Goal: Task Accomplishment & Management: Use online tool/utility

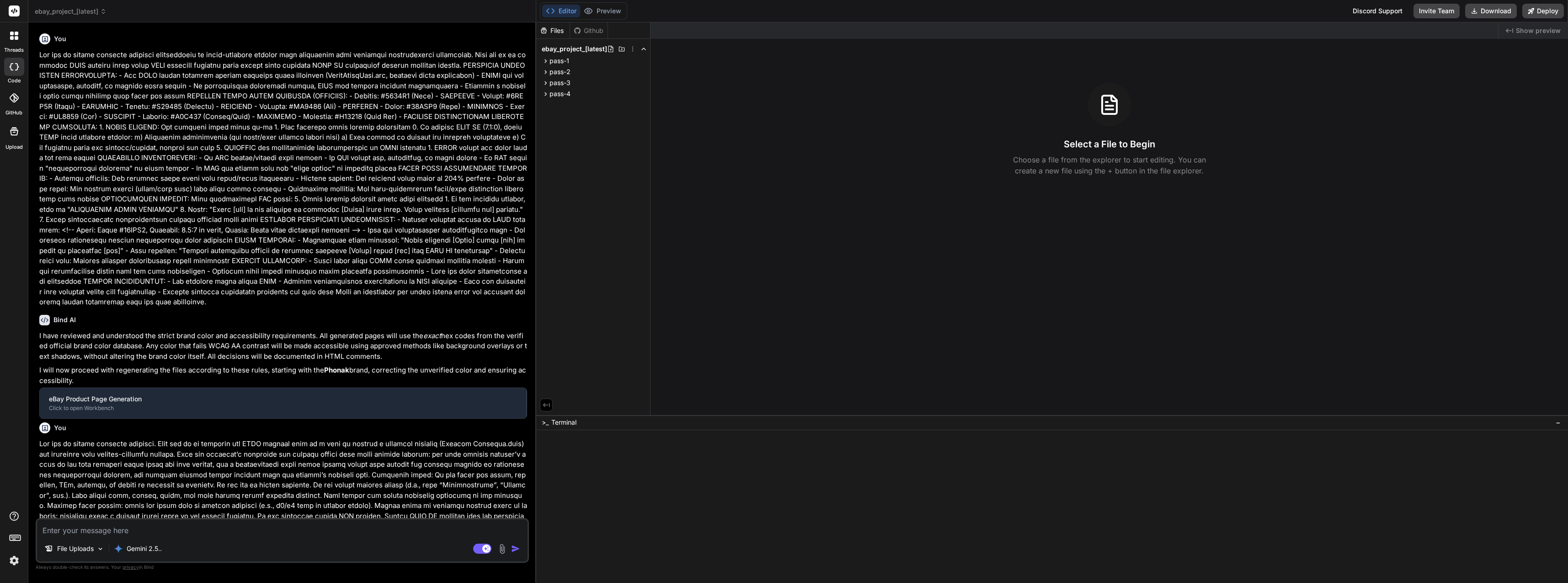
type textarea "x"
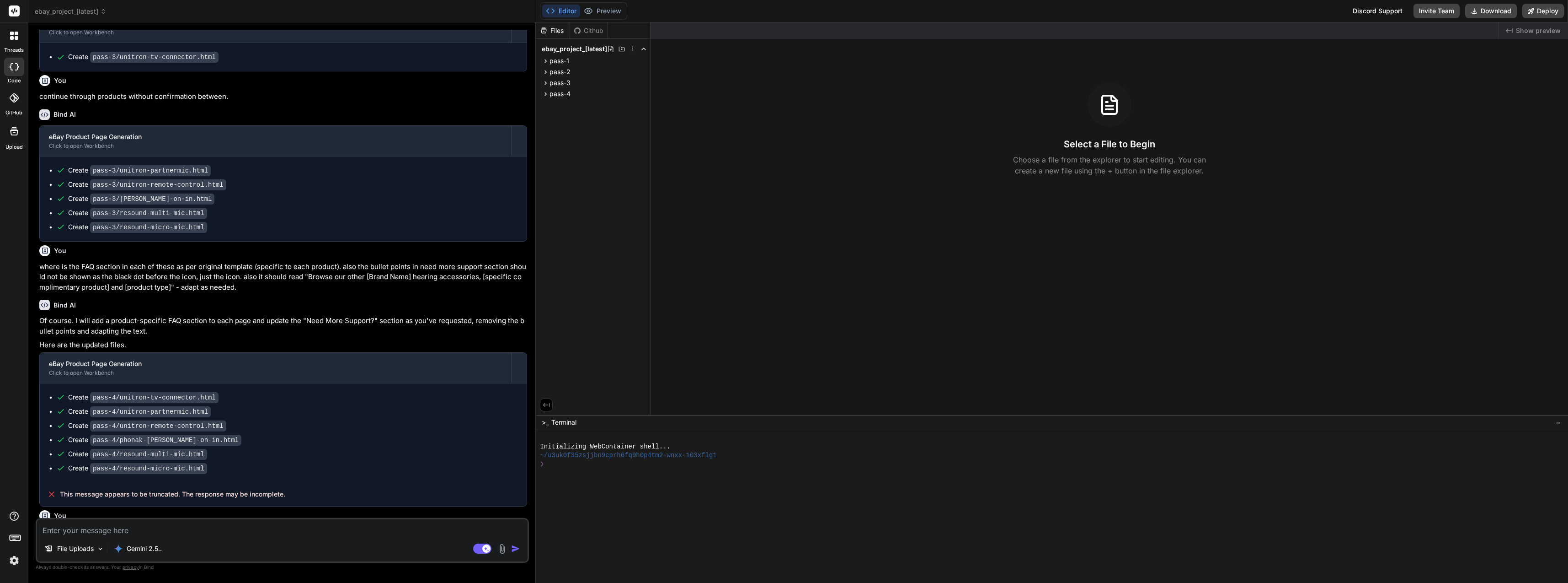
scroll to position [2849, 0]
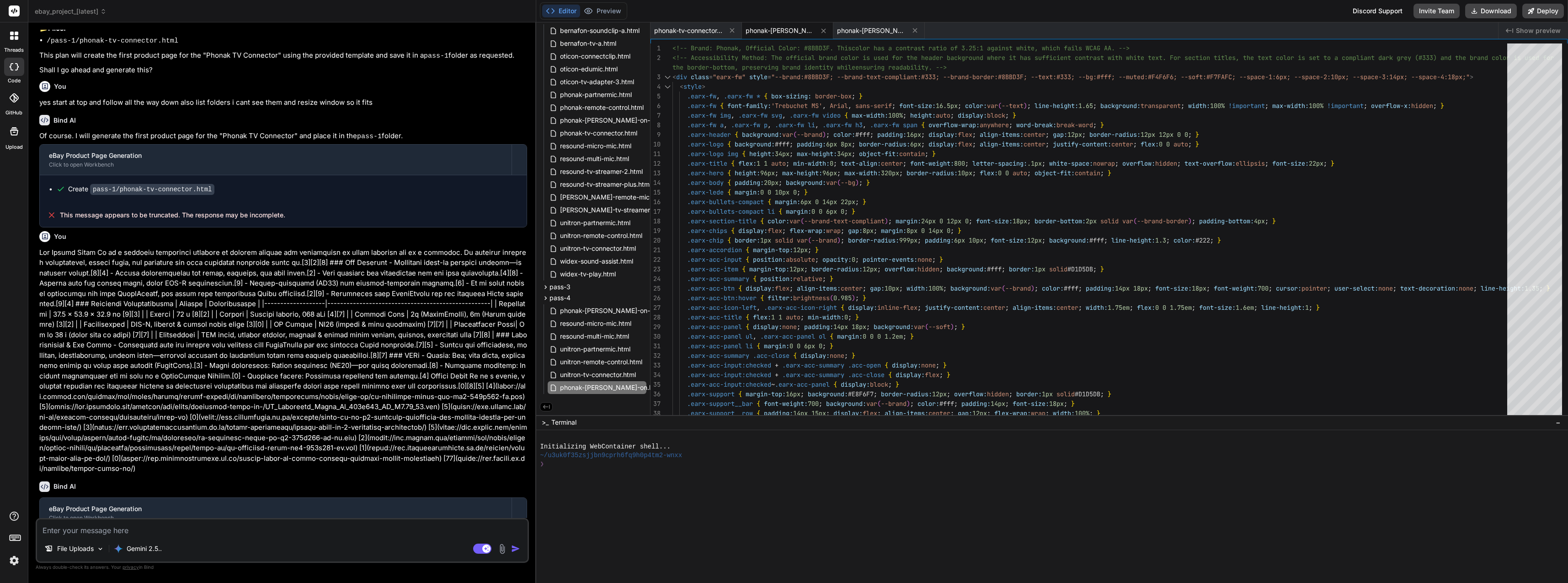
scroll to position [2461, 0]
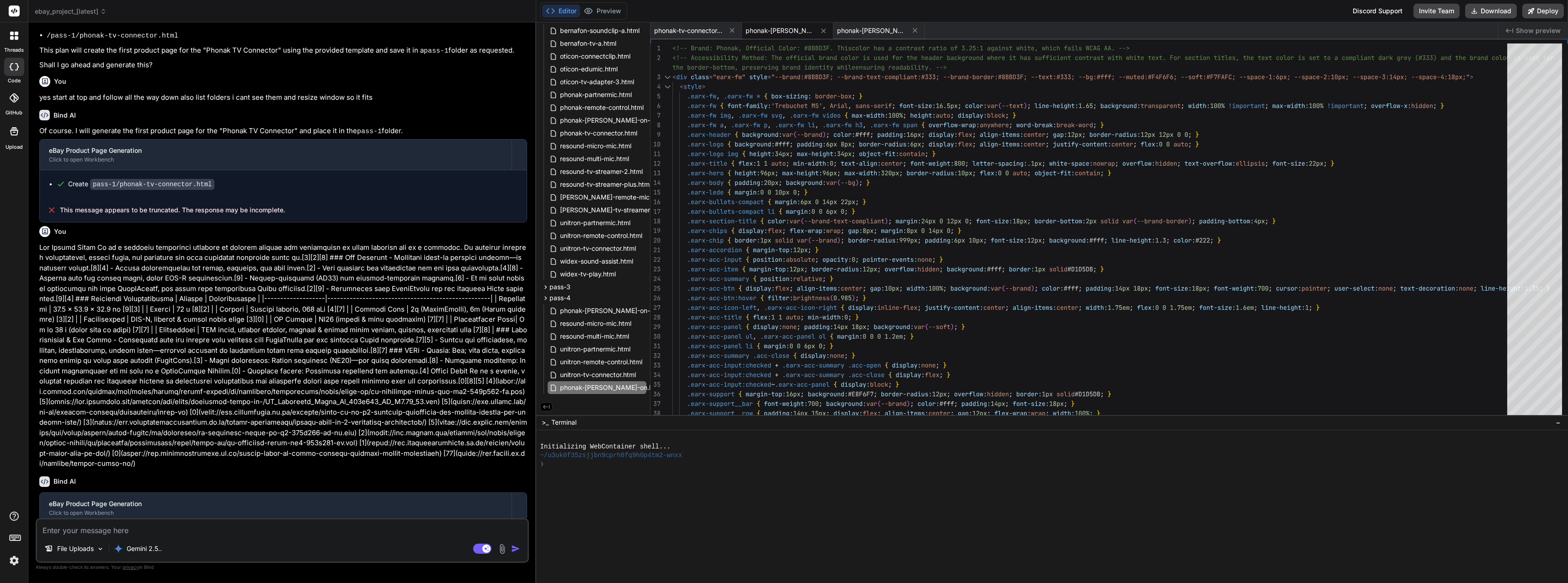
click at [369, 523] on div "Create pass-4/phonak-[PERSON_NAME]-on.html" at bounding box center [283, 537] width 487 height 28
click at [506, 554] on div "File Uploads Gemini 2.5.." at bounding box center [282, 550] width 491 height 22
click at [503, 549] on img at bounding box center [502, 548] width 10 height 10
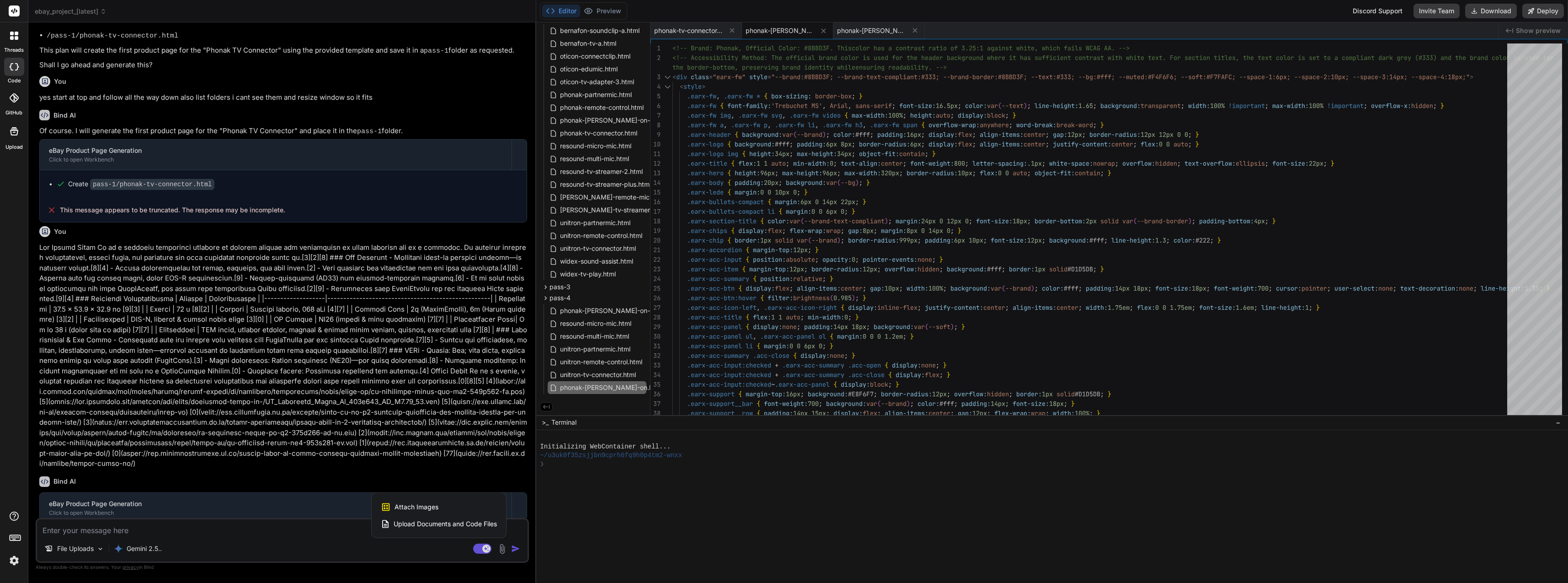
click at [447, 526] on span "Upload Documents and Code Files" at bounding box center [446, 523] width 103 height 9
type textarea "x"
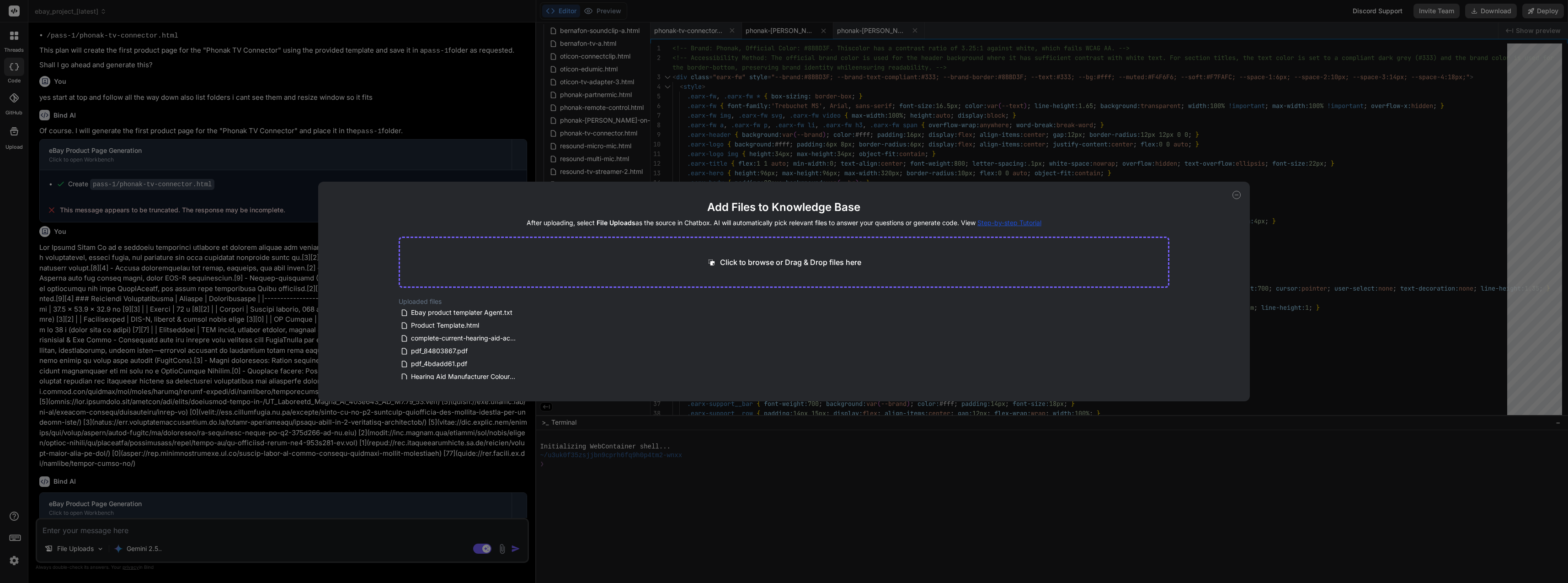
click at [692, 257] on div "Click to browse or Drag & Drop files here" at bounding box center [784, 262] width 771 height 51
click at [751, 260] on p "Click to browse or Drag & Drop files here" at bounding box center [791, 262] width 141 height 11
click at [782, 253] on div "Click to browse or Drag & Drop files here" at bounding box center [784, 262] width 771 height 51
click at [862, 244] on div "Click to browse or Drag & Drop files here" at bounding box center [784, 262] width 771 height 51
click at [848, 255] on div "Click to browse or Drag & Drop files here" at bounding box center [784, 262] width 771 height 51
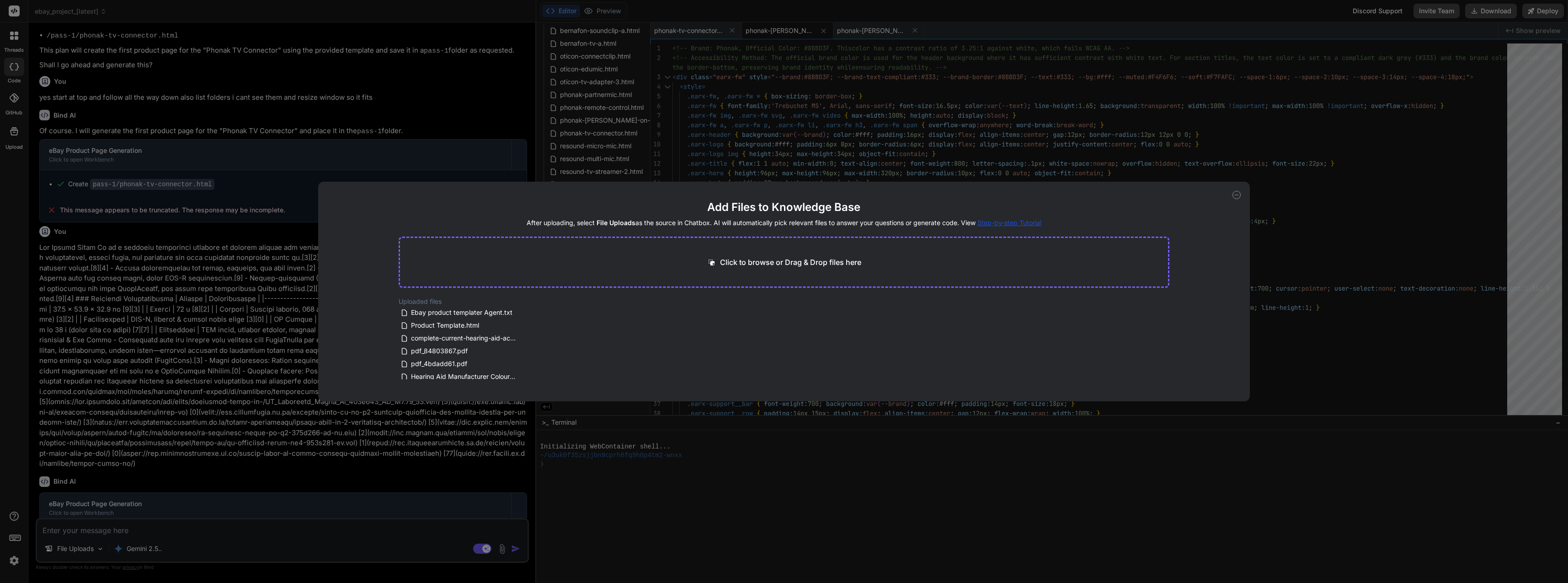
click at [710, 258] on icon at bounding box center [712, 263] width 10 height 10
type input "C:\fakepath\master_accessories_all_combined.csv"
type textarea "x"
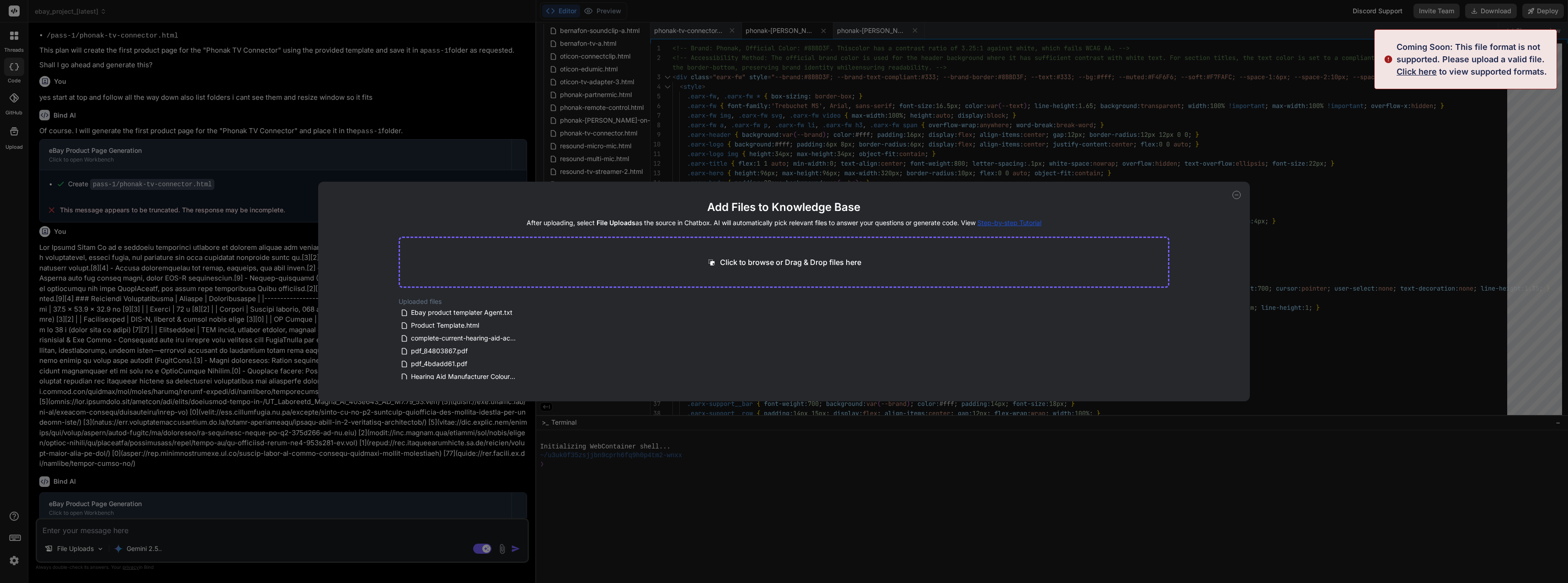
click at [1429, 72] on span "Click here" at bounding box center [1416, 72] width 40 height 10
